Goal: Book appointment/travel/reservation

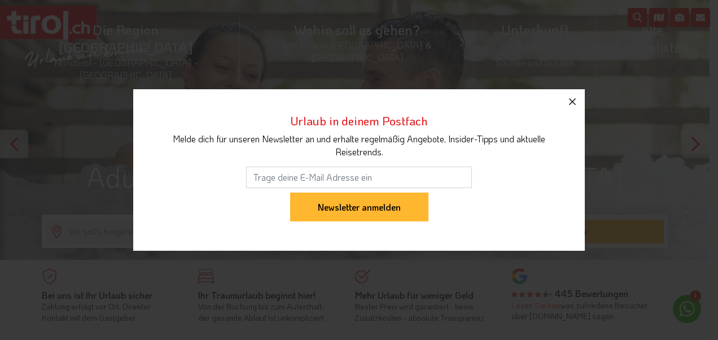
click at [569, 100] on icon "button" at bounding box center [572, 102] width 14 height 14
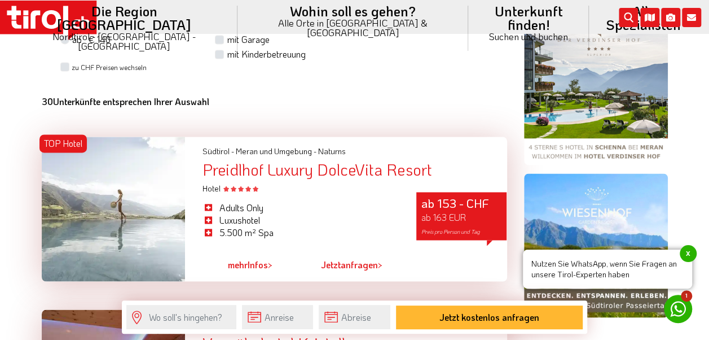
scroll to position [846, 0]
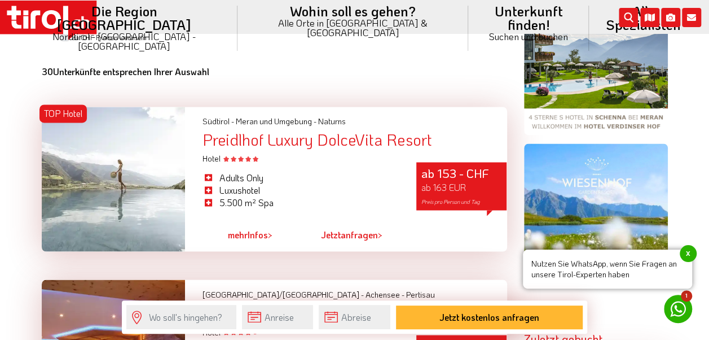
drag, startPoint x: 57, startPoint y: 196, endPoint x: 407, endPoint y: 43, distance: 382.5
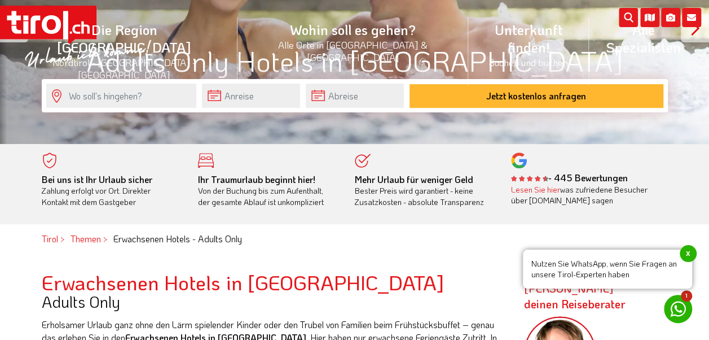
scroll to position [113, 0]
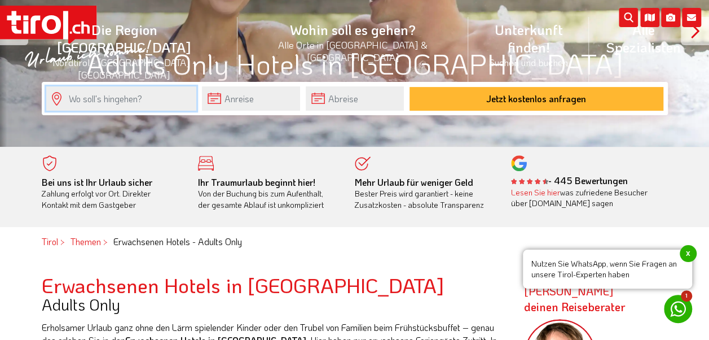
click at [170, 100] on input "text" at bounding box center [121, 98] width 150 height 24
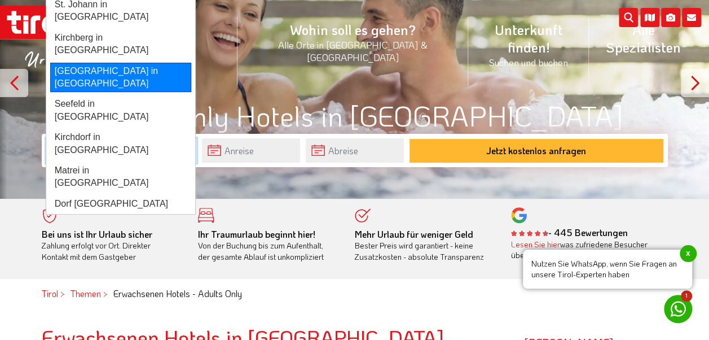
scroll to position [56, 0]
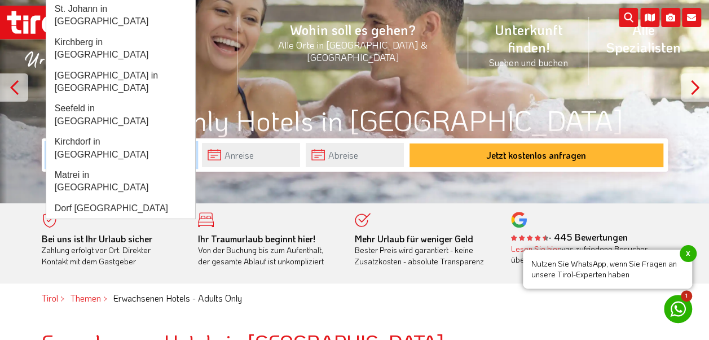
type input "Tirol"
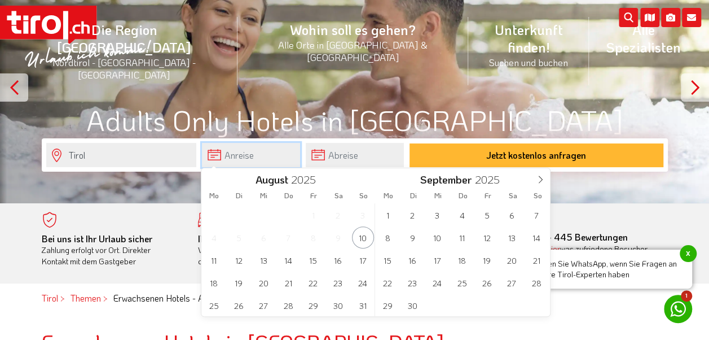
click at [248, 160] on input "text" at bounding box center [251, 155] width 98 height 24
click at [360, 308] on span "31" at bounding box center [363, 305] width 22 height 22
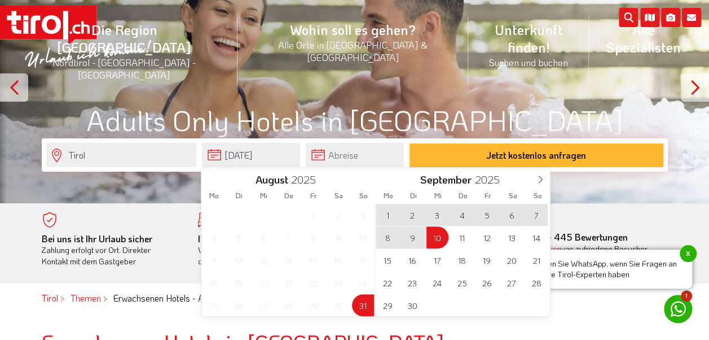
click at [434, 239] on span "10" at bounding box center [438, 237] width 22 height 22
type input "[DATE]"
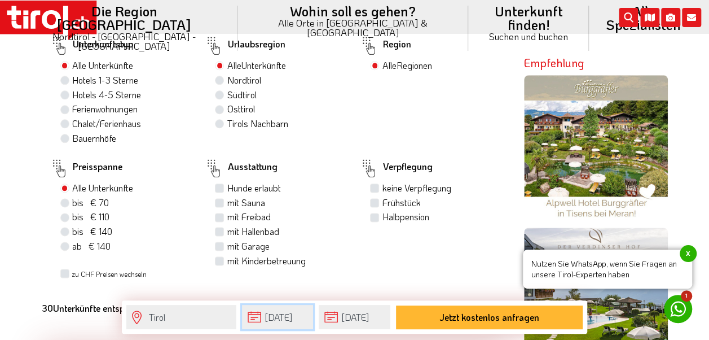
scroll to position [621, 0]
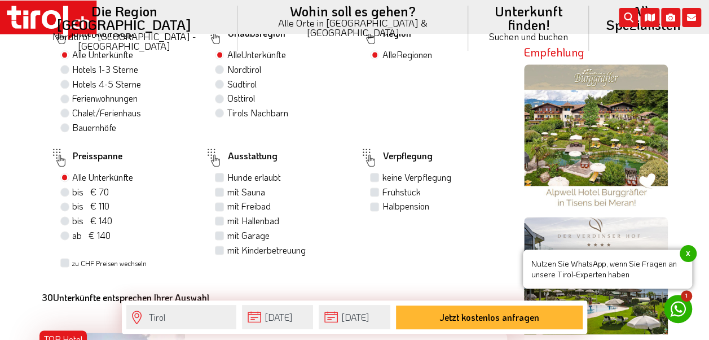
click at [382, 201] on label "Halbpension" at bounding box center [405, 206] width 47 height 12
click at [377, 202] on input "Halbpension" at bounding box center [375, 205] width 7 height 7
checkbox input "true"
click at [227, 220] on label "mit Hallenbad" at bounding box center [253, 220] width 52 height 12
click at [218, 220] on input "mit Hallenbad" at bounding box center [220, 220] width 7 height 7
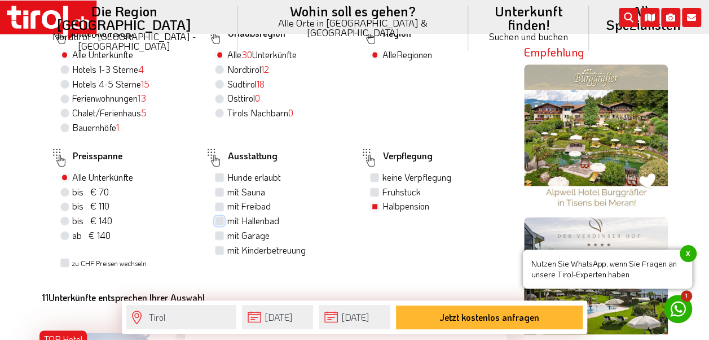
checkbox input "true"
click at [227, 204] on label "mit Freibad" at bounding box center [248, 206] width 43 height 12
click at [219, 204] on input "mit Freibad" at bounding box center [220, 205] width 7 height 7
checkbox input "true"
click at [227, 187] on label "mit Sauna" at bounding box center [246, 192] width 38 height 12
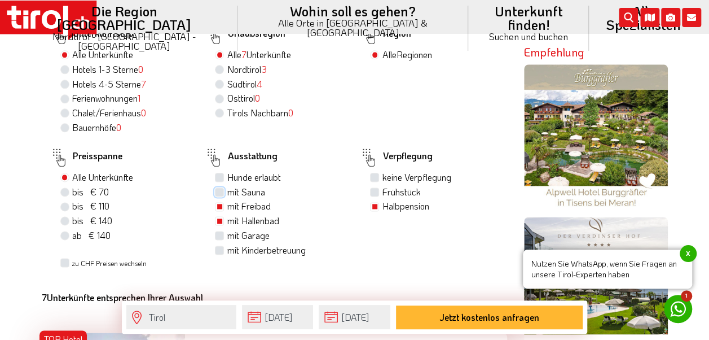
click at [219, 188] on input "mit Sauna" at bounding box center [220, 191] width 7 height 7
checkbox input "true"
click at [73, 223] on span "bis € 140" at bounding box center [92, 220] width 40 height 12
click at [70, 223] on input "bis € 140 bis CHF 131" at bounding box center [66, 220] width 7 height 7
radio input "true"
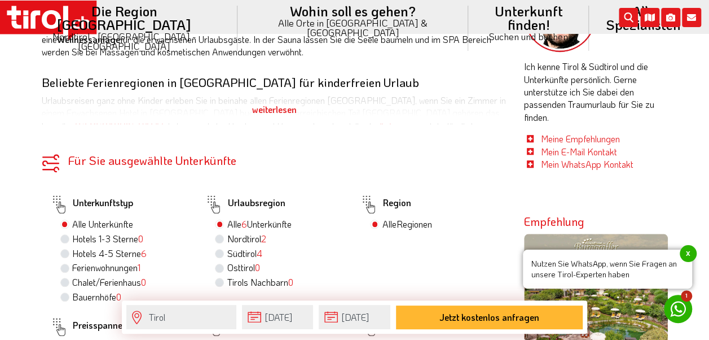
scroll to position [113, 0]
